Goal: Use online tool/utility: Utilize a website feature to perform a specific function

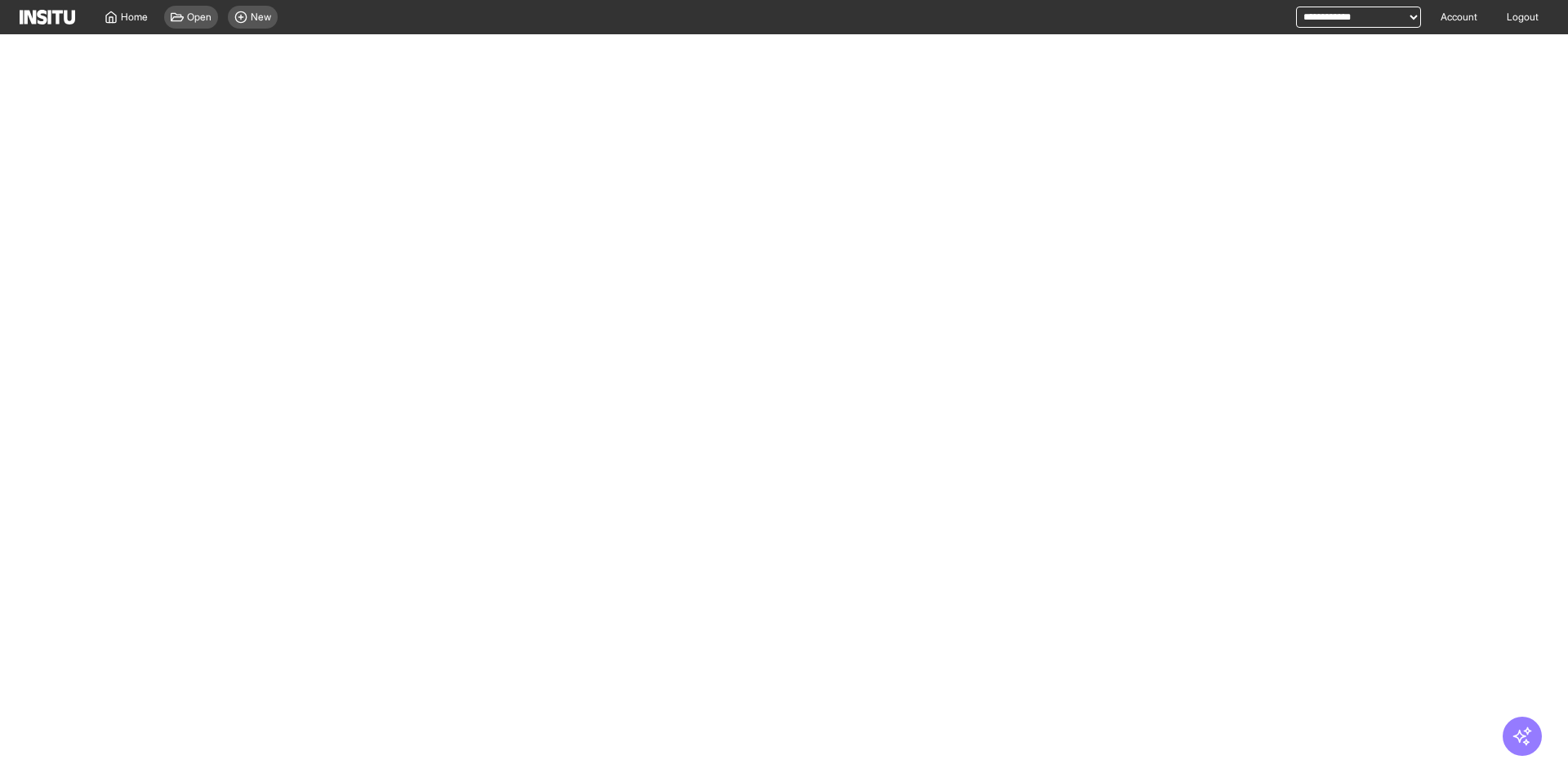
select select "**"
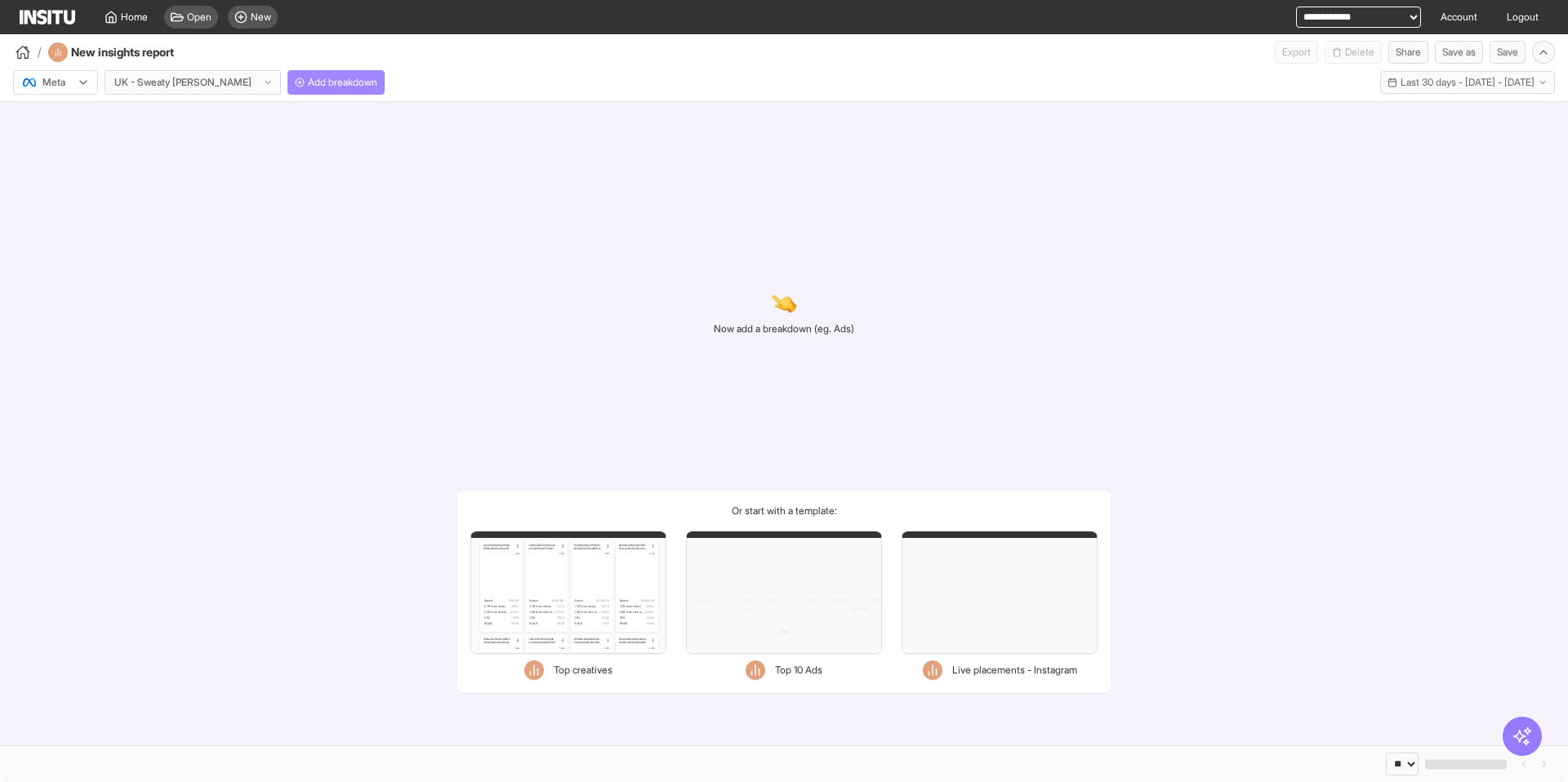
click at [308, 87] on span "Add breakdown" at bounding box center [343, 83] width 70 height 14
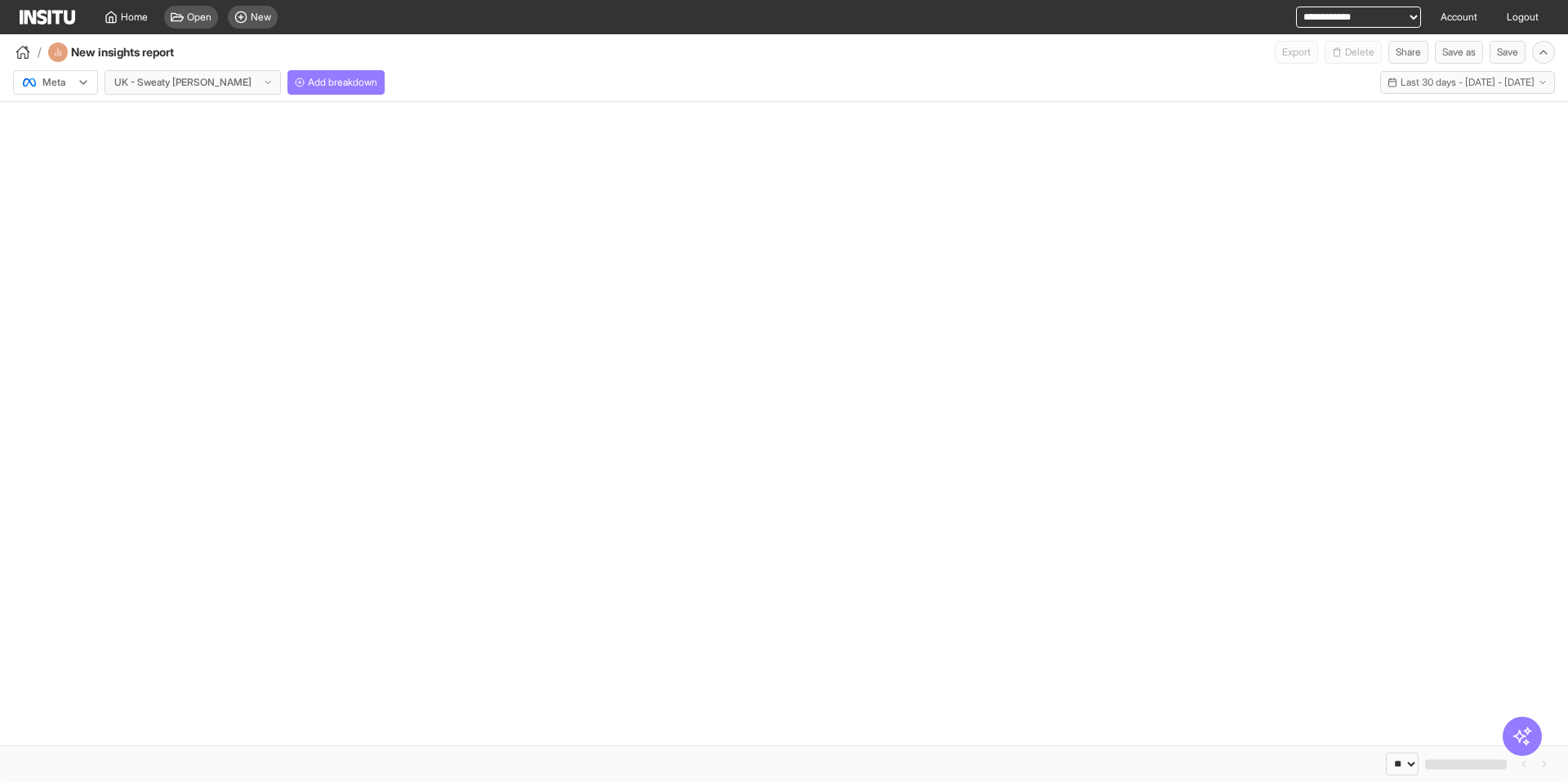
select select "**"
